Goal: Task Accomplishment & Management: Complete application form

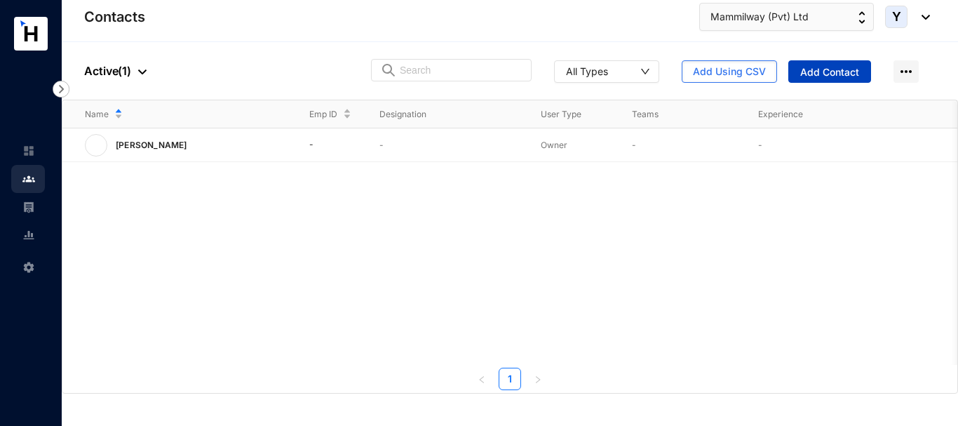
click at [837, 78] on span "Add Contact" at bounding box center [829, 72] width 59 height 14
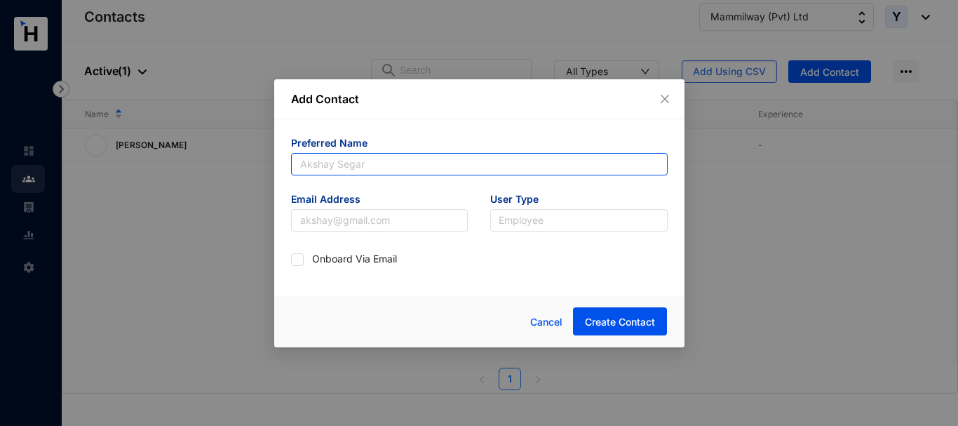
click at [418, 171] on input "text" at bounding box center [479, 164] width 377 height 22
paste input "Mammilway (Pvt) Ltd"
type input "Mammilway (Pvt) Ltd"
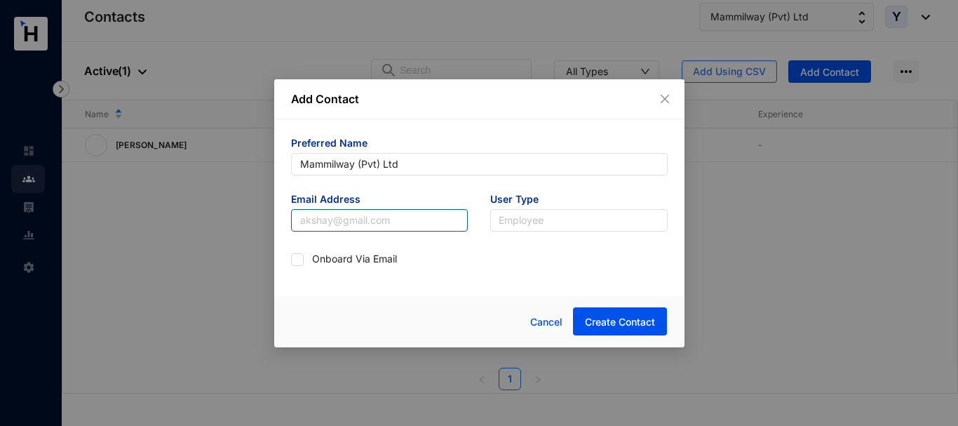
click at [354, 216] on input "text" at bounding box center [379, 220] width 177 height 22
type input "[EMAIL_ADDRESS][DOMAIN_NAME]"
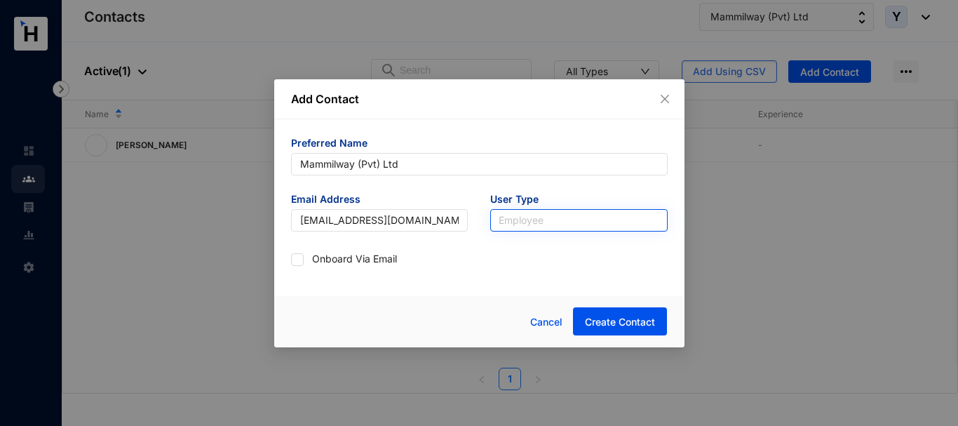
click at [523, 223] on input "search" at bounding box center [579, 220] width 161 height 21
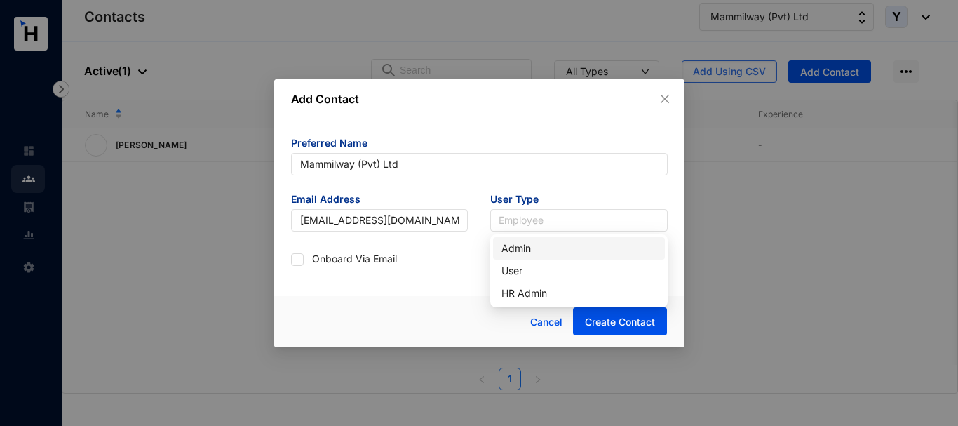
click at [535, 248] on div "Admin" at bounding box center [579, 248] width 155 height 15
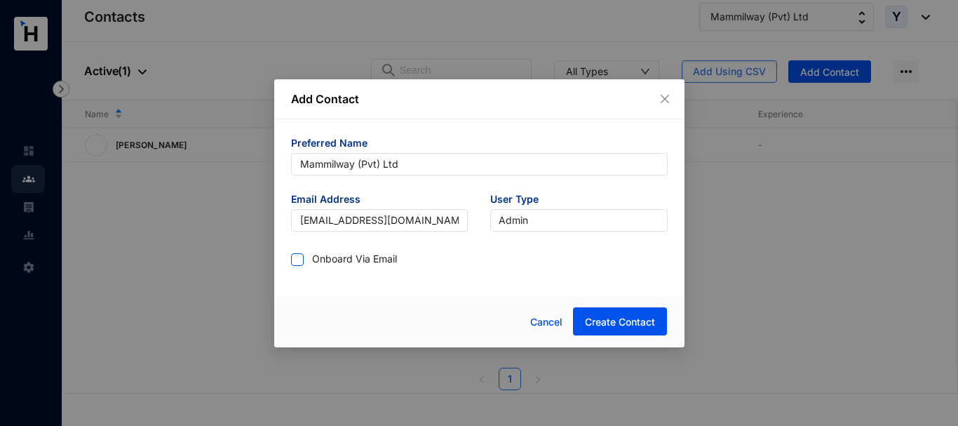
click at [293, 253] on input "checkbox" at bounding box center [296, 258] width 10 height 10
checkbox input "true"
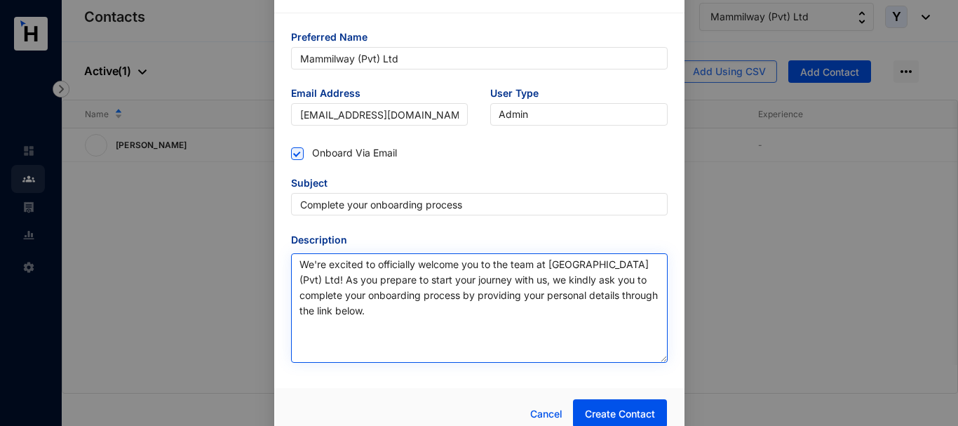
scroll to position [40, 0]
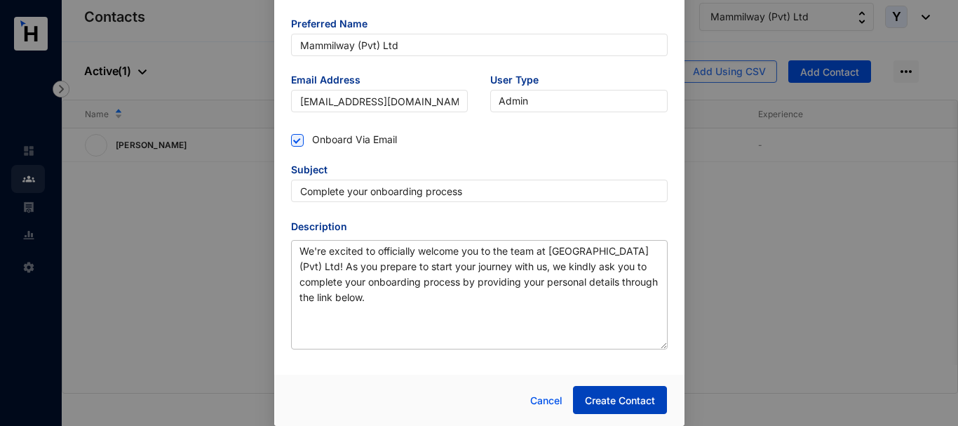
click at [619, 398] on span "Create Contact" at bounding box center [620, 401] width 70 height 14
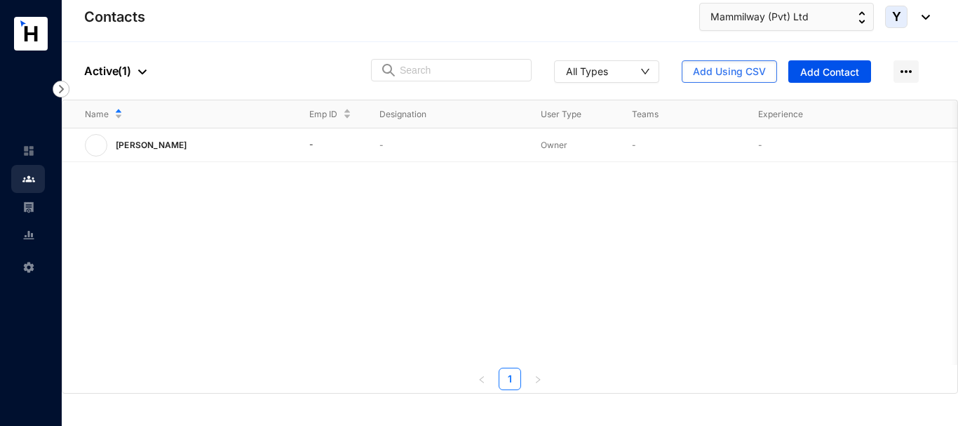
drag, startPoint x: 509, startPoint y: 267, endPoint x: 213, endPoint y: 29, distance: 379.2
click at [211, 28] on div "Contacts Mammilway (Pvt) Ltd Y" at bounding box center [507, 17] width 846 height 28
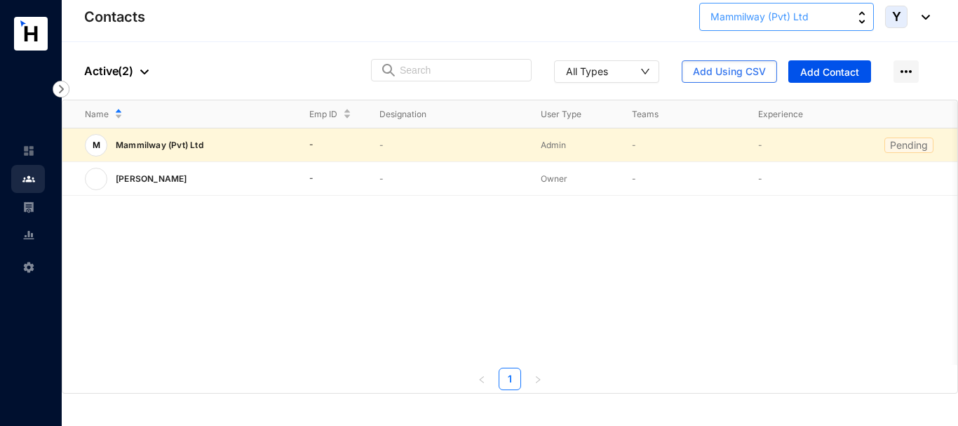
click at [857, 11] on button "Mammilway (Pvt) Ltd" at bounding box center [786, 17] width 175 height 28
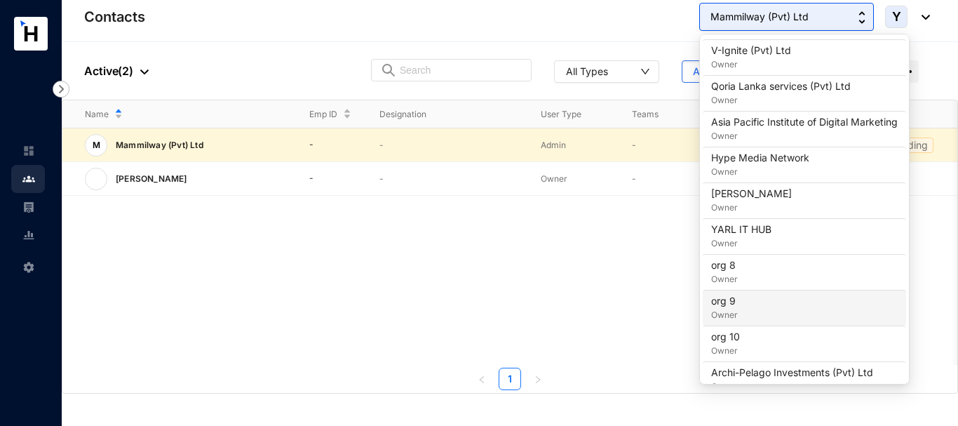
scroll to position [178, 0]
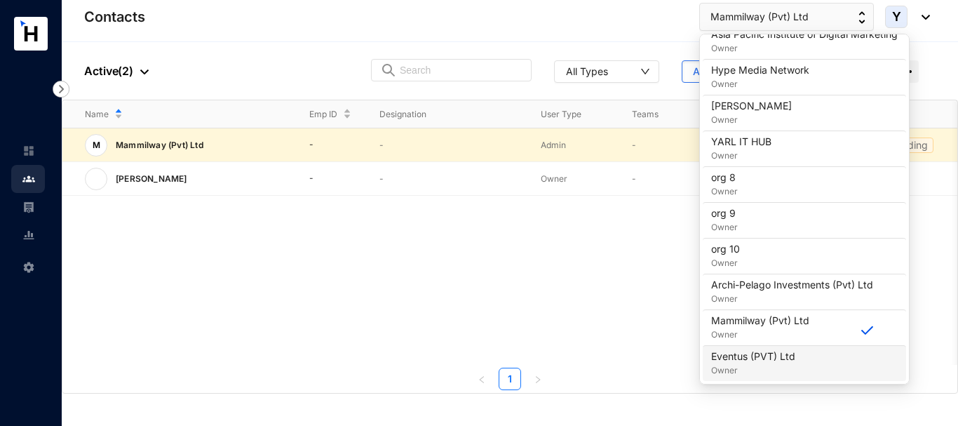
click at [771, 358] on p "Eventus (PVT) Ltd" at bounding box center [753, 356] width 84 height 14
